Goal: Task Accomplishment & Management: Use online tool/utility

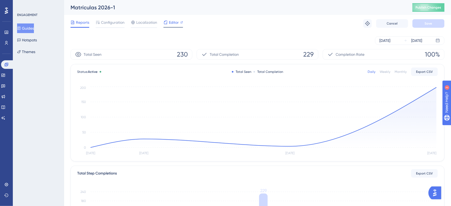
click at [173, 21] on span "Editor" at bounding box center [174, 22] width 10 height 6
click at [435, 10] on button "Publish Changes" at bounding box center [429, 7] width 32 height 9
click at [29, 26] on button "Guides" at bounding box center [25, 29] width 17 height 10
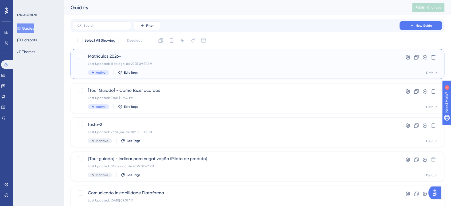
click at [160, 58] on span "Matrículas 2026-1" at bounding box center [236, 56] width 297 height 6
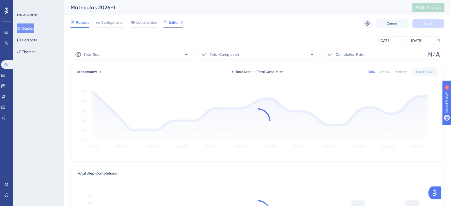
click at [172, 22] on span "Editor" at bounding box center [174, 22] width 10 height 6
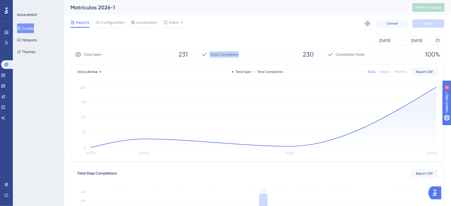
drag, startPoint x: 245, startPoint y: 55, endPoint x: 205, endPoint y: 55, distance: 39.8
click at [205, 55] on div "Total Completion 230" at bounding box center [258, 54] width 122 height 11
